Goal: Task Accomplishment & Management: Use online tool/utility

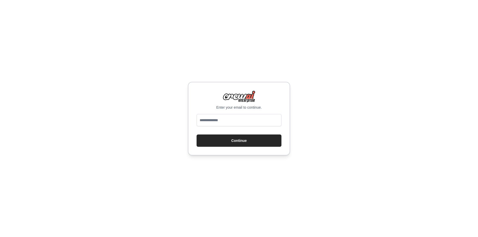
type input "**********"
click at [249, 138] on button "Continue" at bounding box center [238, 140] width 85 height 12
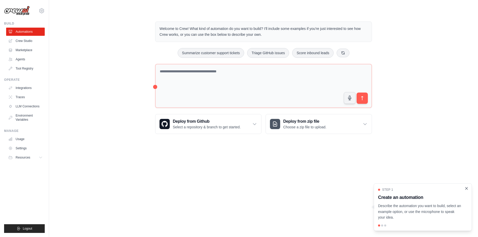
click at [467, 188] on icon "Close walkthrough" at bounding box center [466, 188] width 2 height 2
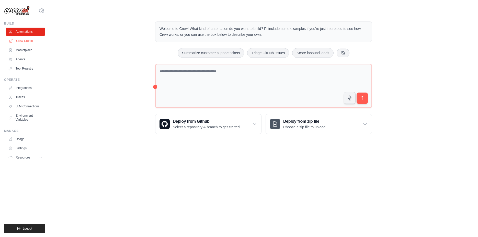
click at [22, 41] on link "Crew Studio" at bounding box center [26, 41] width 39 height 8
